Goal: Check status: Check status

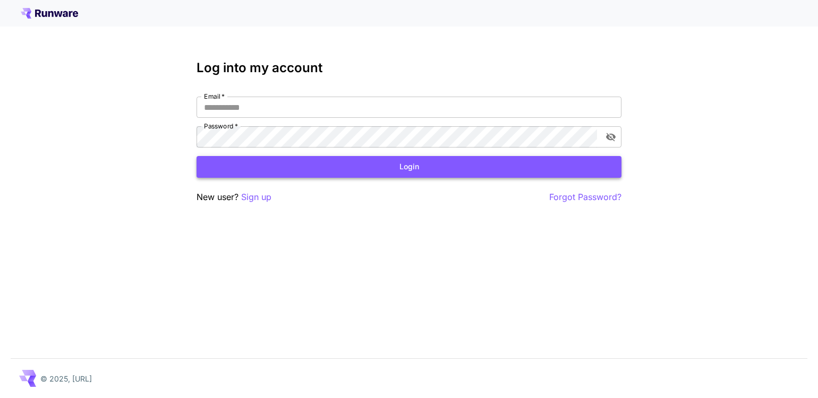
type input "**********"
click at [446, 168] on button "Login" at bounding box center [409, 167] width 425 height 22
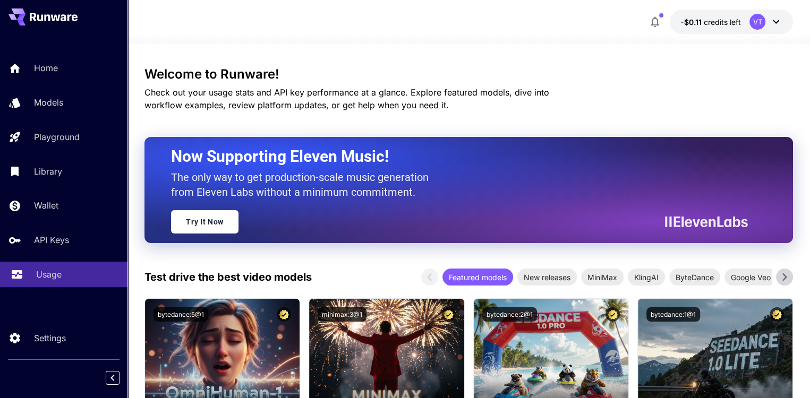
click at [48, 275] on p "Usage" at bounding box center [49, 274] width 26 height 13
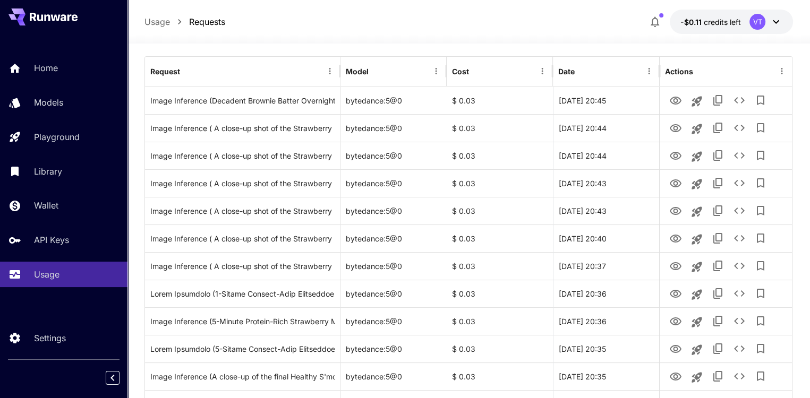
scroll to position [106, 0]
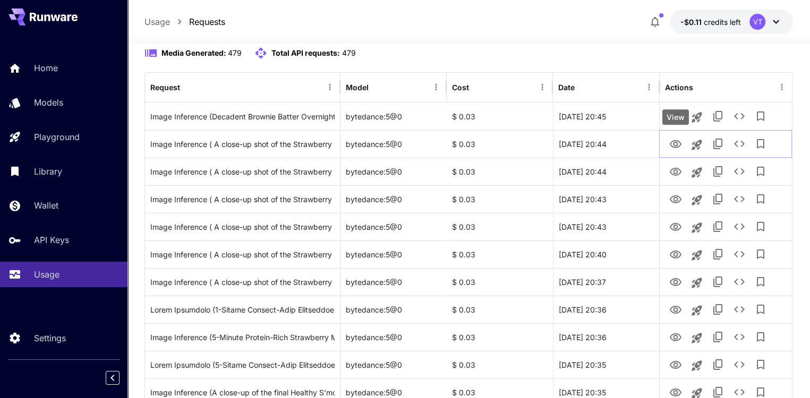
click at [676, 118] on div "View" at bounding box center [676, 116] width 27 height 15
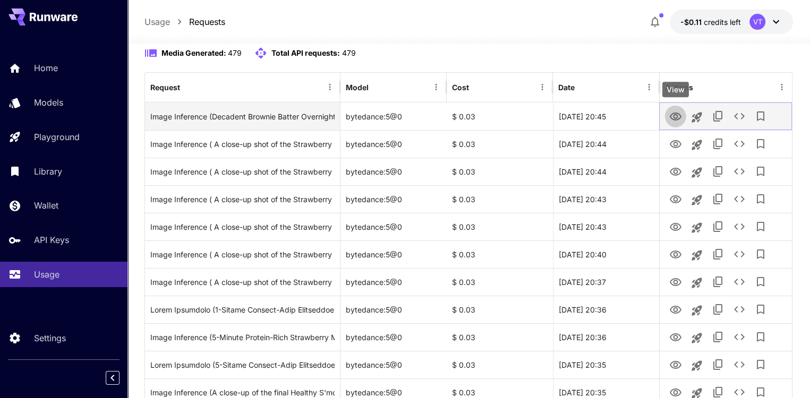
click at [673, 115] on icon "View" at bounding box center [675, 117] width 13 height 13
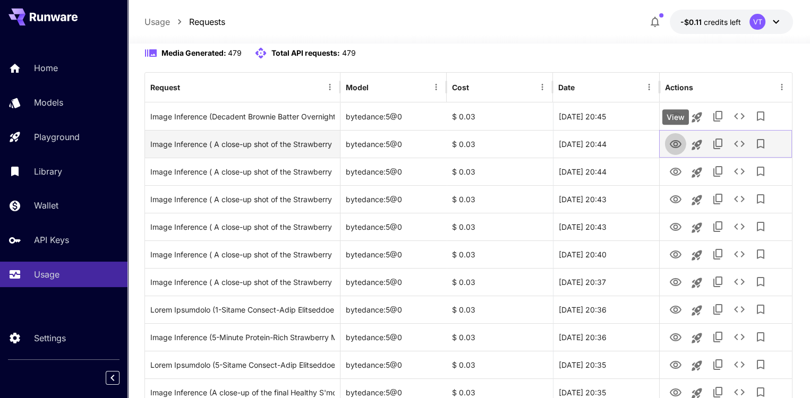
click at [676, 142] on icon "View" at bounding box center [676, 144] width 12 height 8
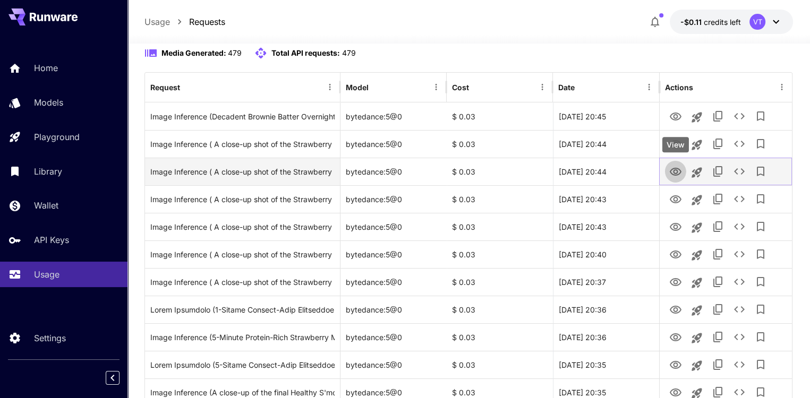
click at [674, 171] on icon "View" at bounding box center [676, 172] width 12 height 8
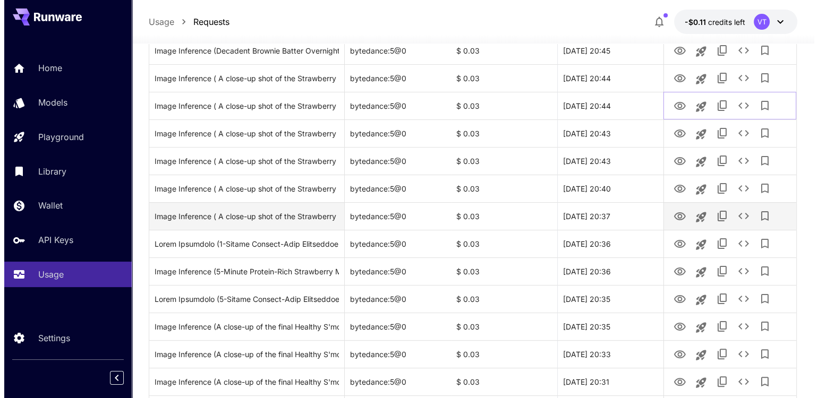
scroll to position [53, 0]
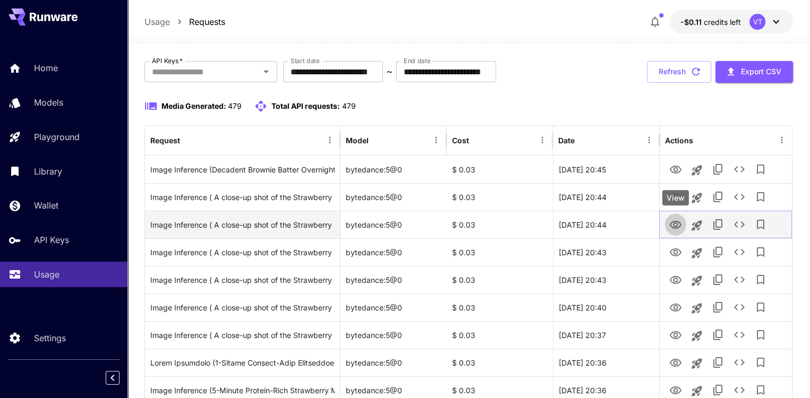
click at [675, 224] on icon "View" at bounding box center [675, 225] width 13 height 13
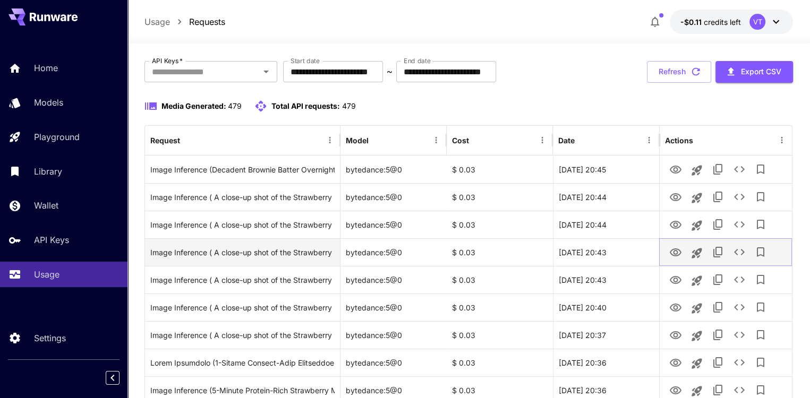
click at [680, 251] on icon "View" at bounding box center [676, 253] width 12 height 8
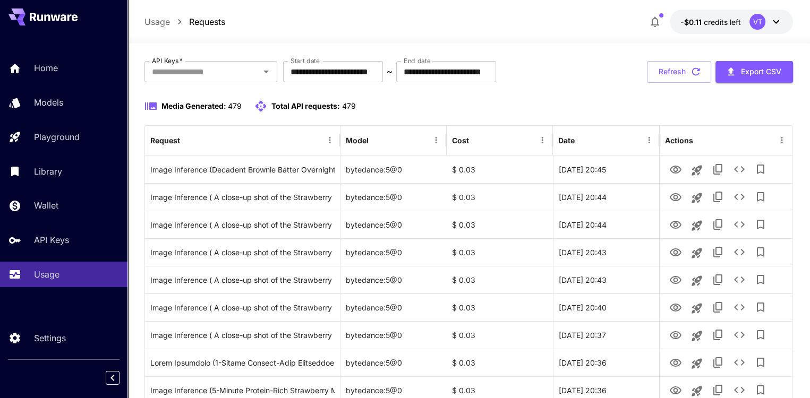
click at [754, 20] on div "VT" at bounding box center [758, 22] width 16 height 16
